Goal: Task Accomplishment & Management: Use online tool/utility

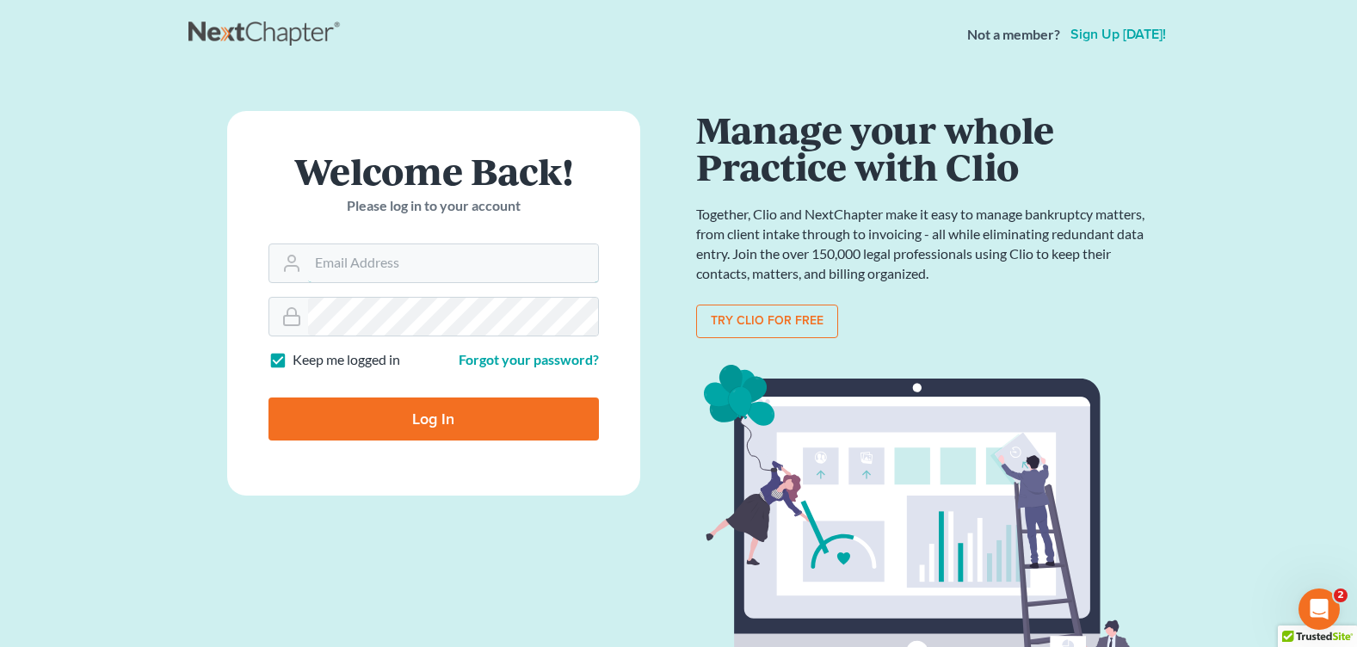
type input "[PERSON_NAME][EMAIL_ADDRESS][DOMAIN_NAME]"
click at [436, 421] on input "Log In" at bounding box center [434, 419] width 330 height 43
type input "Thinking..."
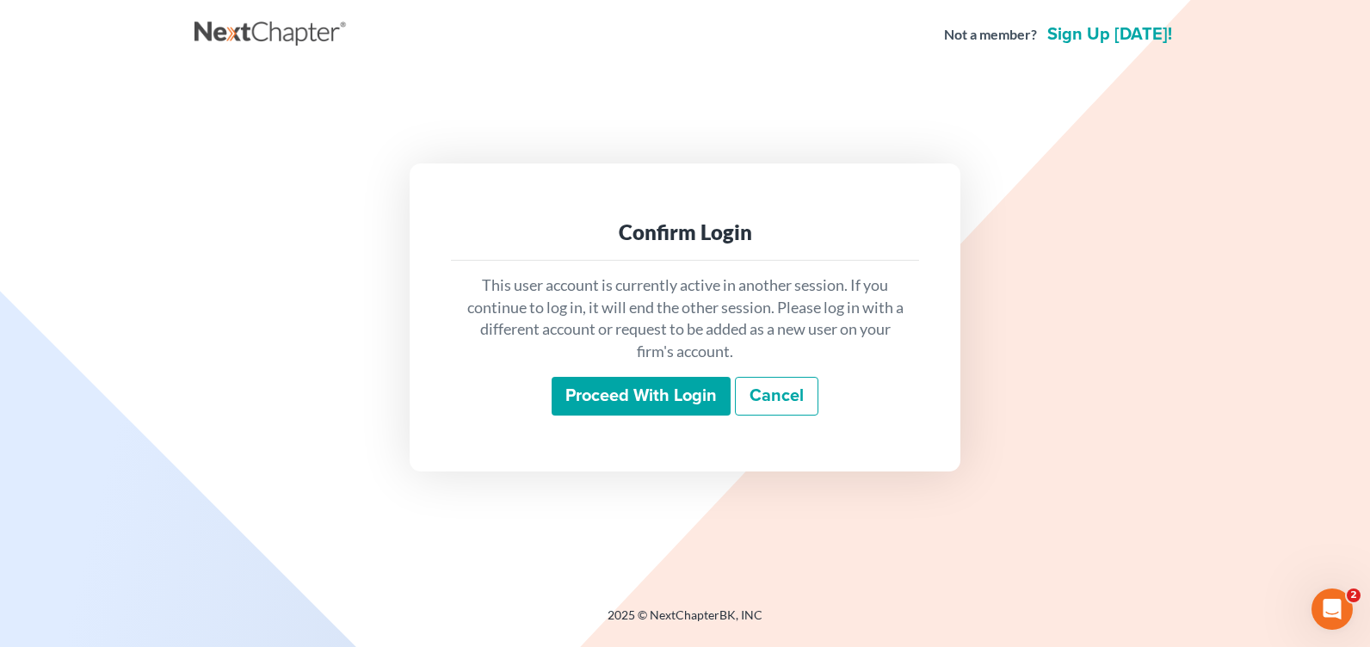
click at [565, 406] on input "Proceed with login" at bounding box center [641, 397] width 179 height 40
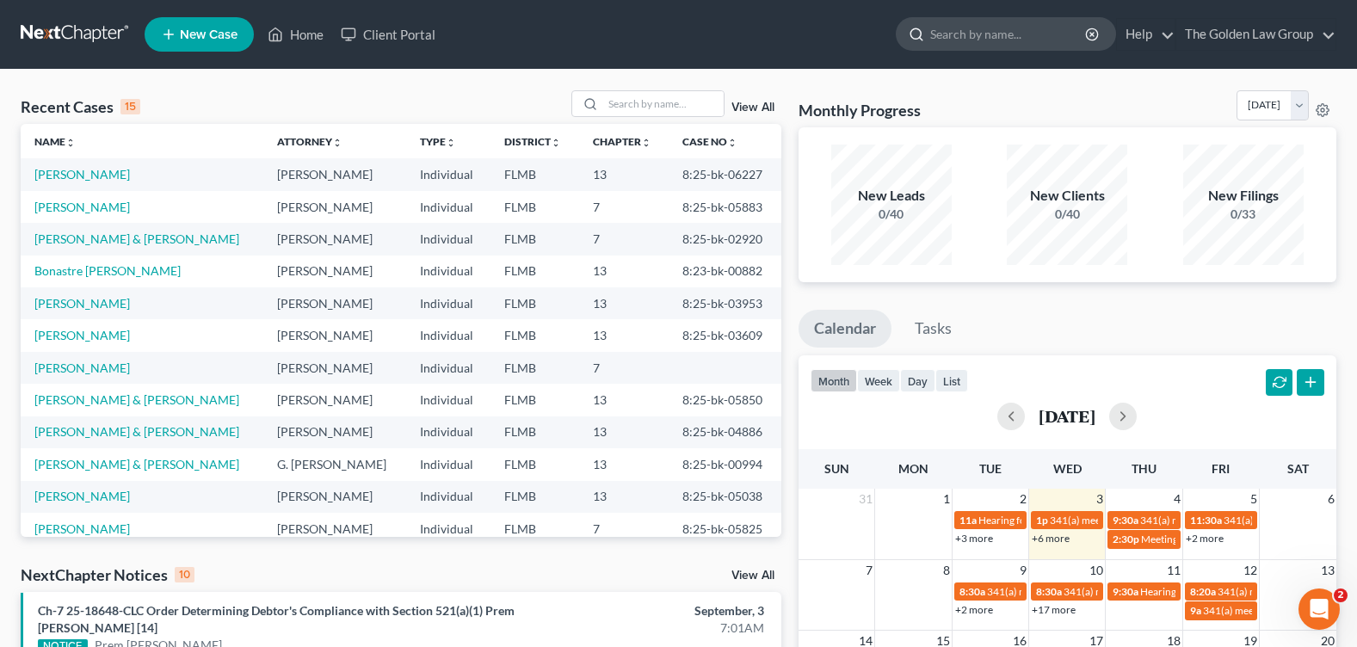
click at [946, 39] on input "search" at bounding box center [1008, 34] width 157 height 32
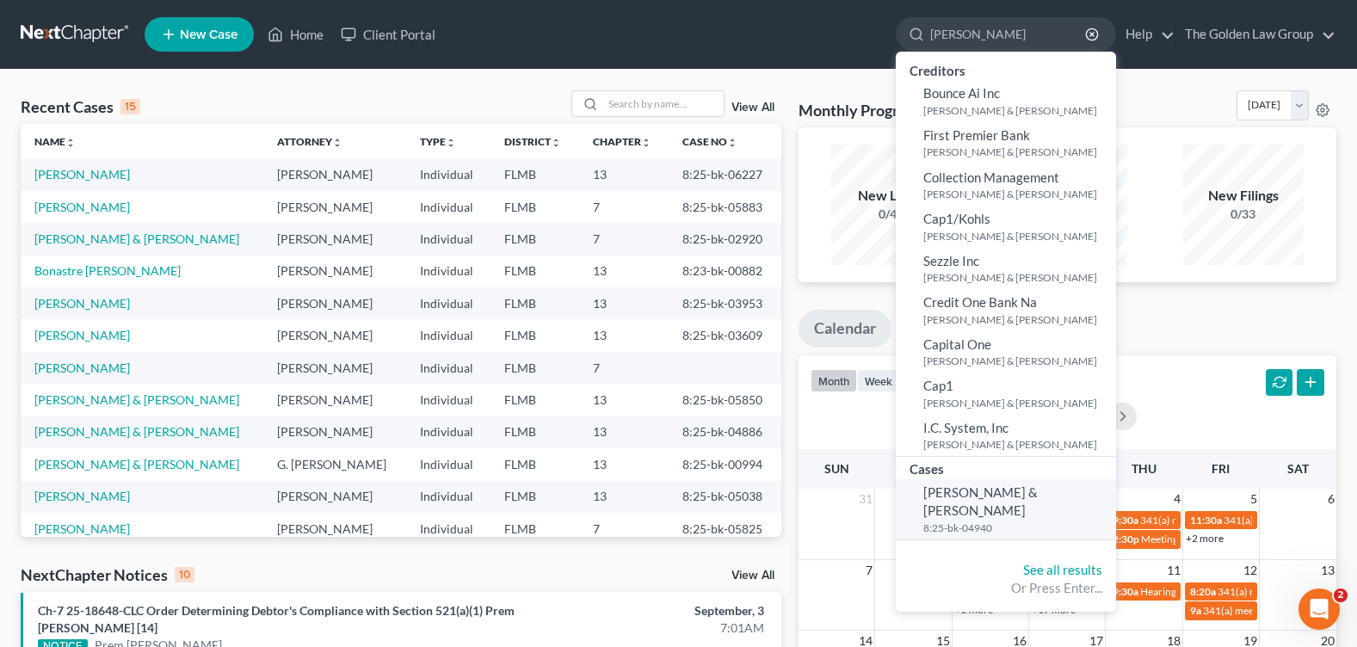
type input "[PERSON_NAME]"
click at [953, 489] on span "[PERSON_NAME] & [PERSON_NAME]" at bounding box center [980, 502] width 114 height 34
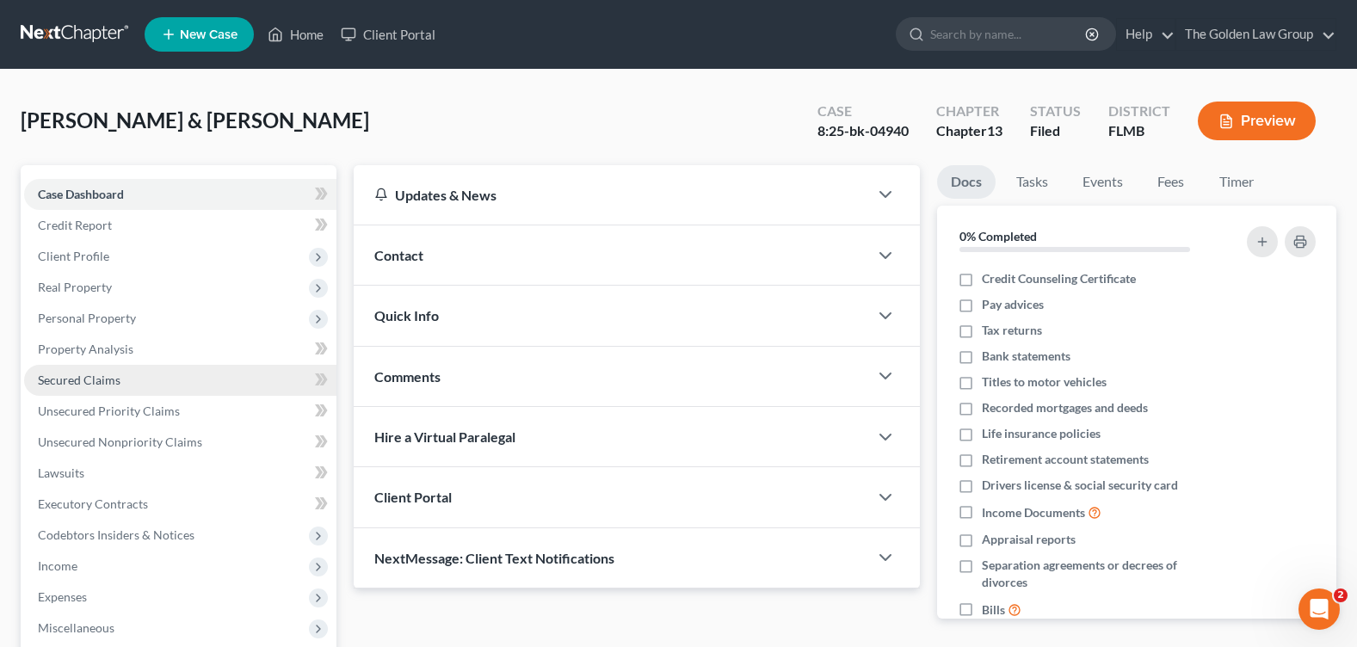
click at [176, 390] on link "Secured Claims" at bounding box center [180, 380] width 312 height 31
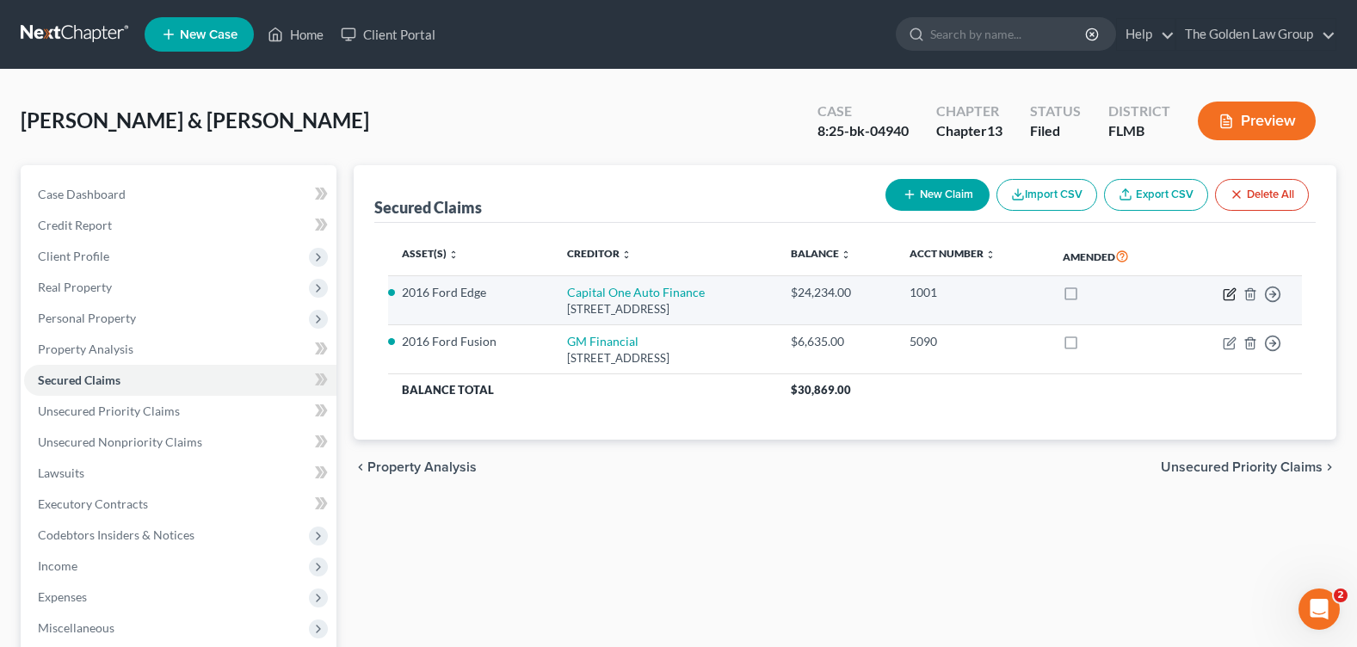
click at [1226, 294] on icon "button" at bounding box center [1230, 294] width 14 height 14
select select "45"
select select "0"
select select "2"
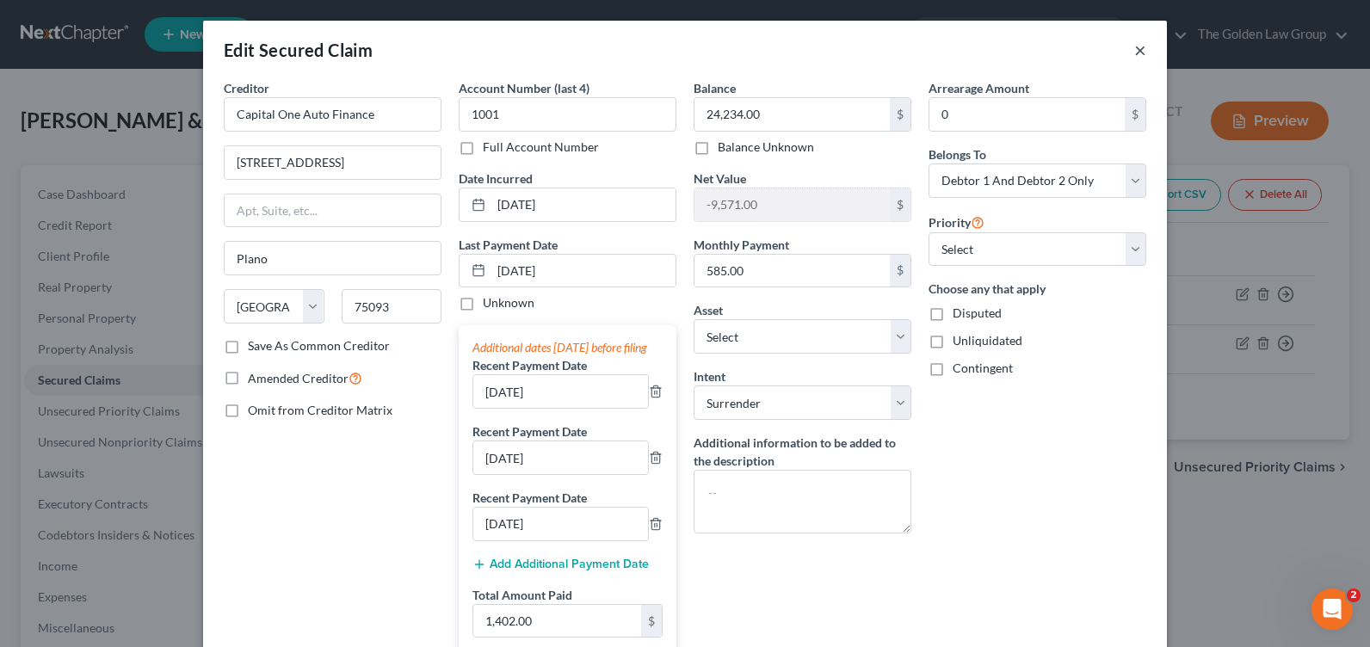
click at [1134, 53] on button "×" at bounding box center [1140, 50] width 12 height 21
